Goal: Check status: Check status

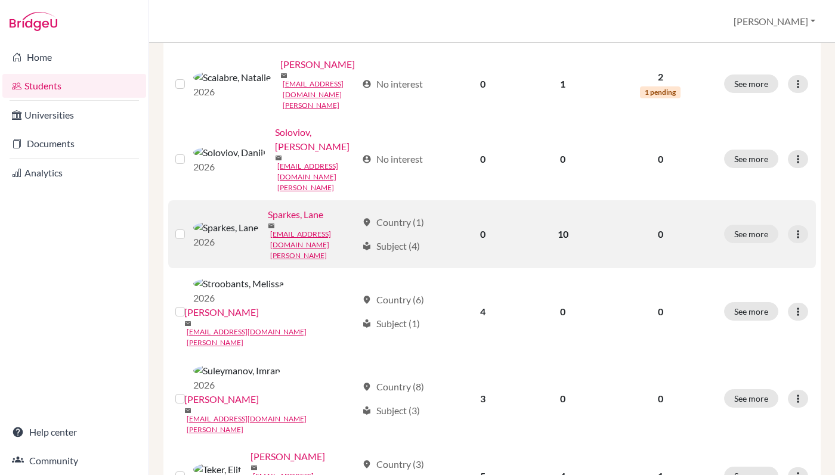
scroll to position [540, 0]
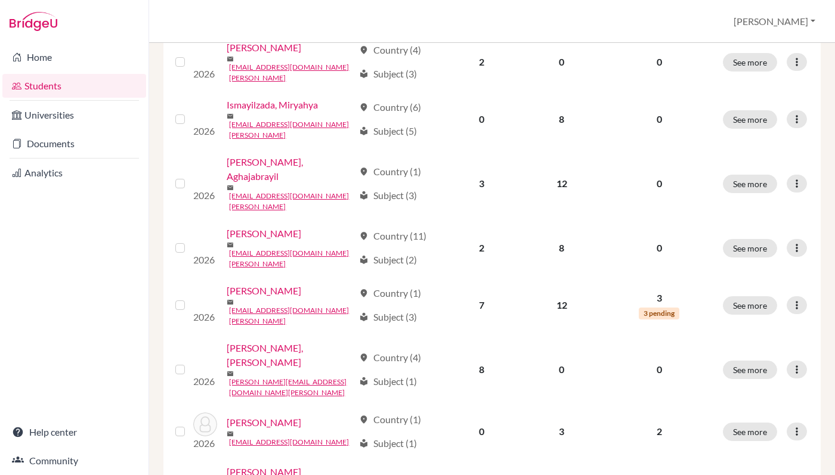
scroll to position [907, 0]
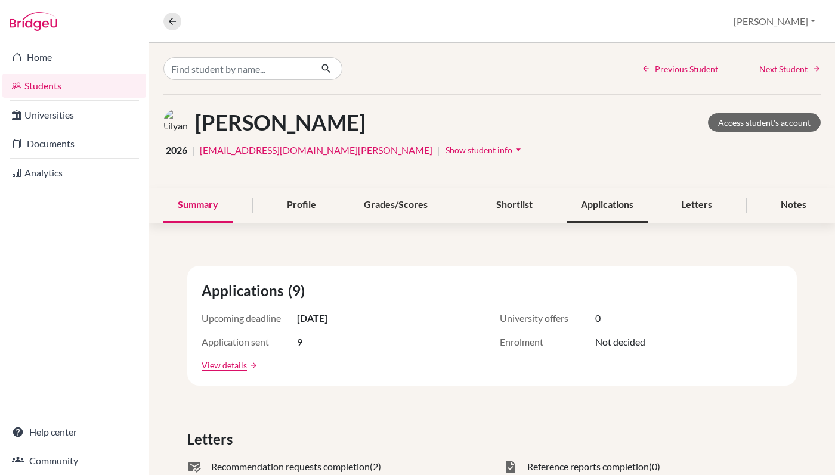
click at [615, 202] on div "Applications" at bounding box center [606, 205] width 81 height 35
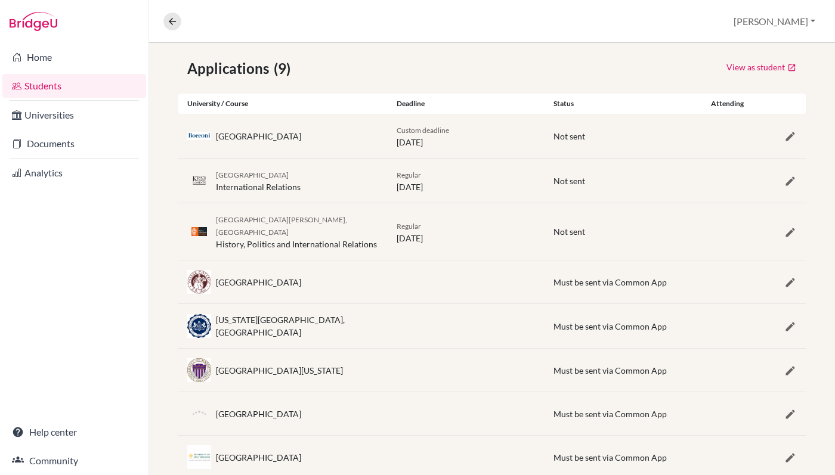
scroll to position [159, 0]
